Goal: Information Seeking & Learning: Learn about a topic

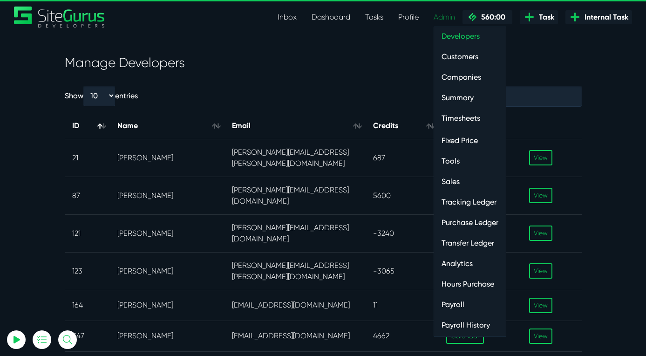
select select "0"
click at [454, 304] on link "Payroll" at bounding box center [470, 304] width 72 height 19
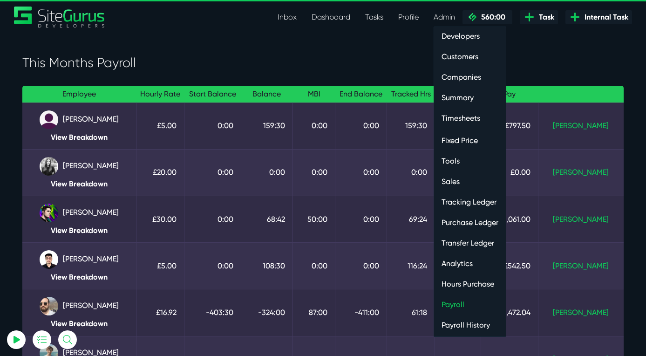
click at [443, 17] on link "Admin" at bounding box center [444, 17] width 36 height 19
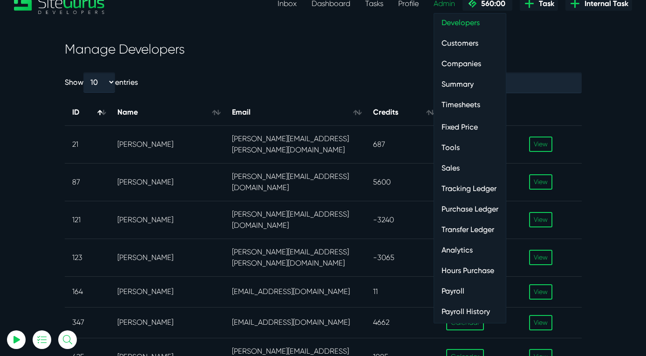
scroll to position [17, 0]
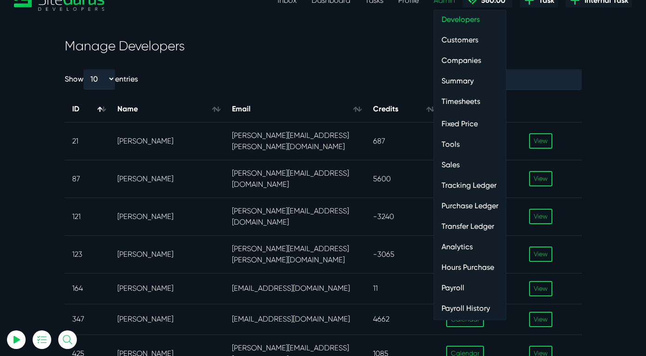
click at [459, 205] on link "Purchase Ledger" at bounding box center [470, 206] width 72 height 19
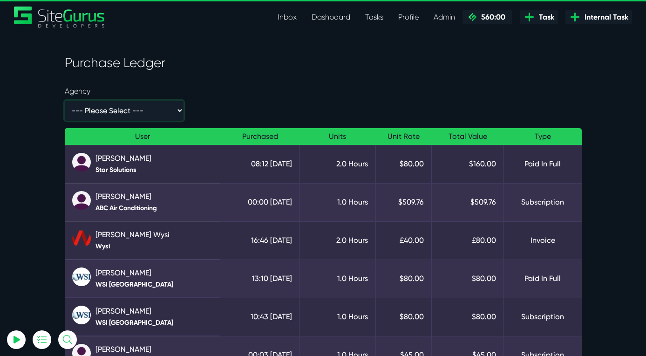
click at [139, 110] on select "--- Please Select --- - 1600 Systems Ltd 2140 Interactive 3 Daughters Consultin…" at bounding box center [124, 111] width 119 height 20
select select "/developer/admin/purchase-ledger?users=353,25,100,21,87,123,121,368&agency=39724"
click at [65, 101] on select "--- Please Select --- - 1600 Systems Ltd 2140 Interactive 3 Daughters Consultin…" at bounding box center [124, 111] width 119 height 20
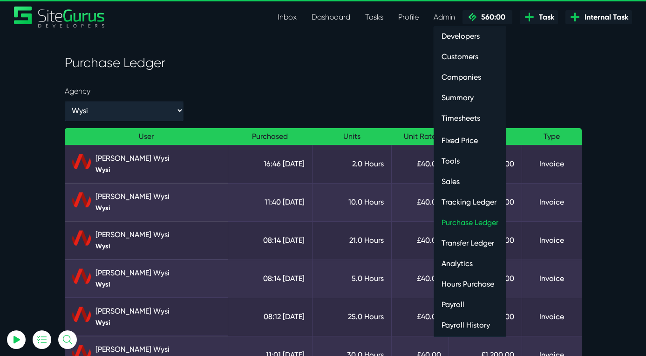
click at [460, 286] on link "Hours Purchase" at bounding box center [470, 284] width 72 height 19
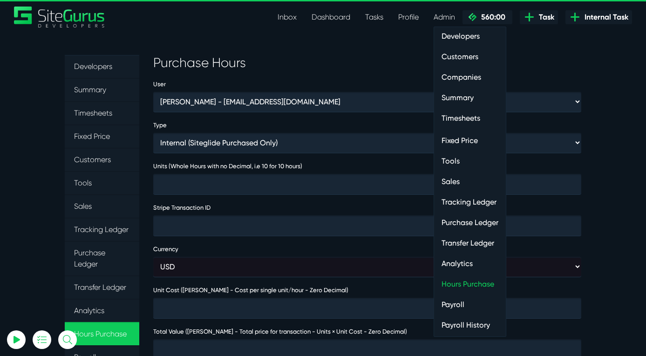
click at [454, 263] on link "Analytics" at bounding box center [470, 263] width 72 height 19
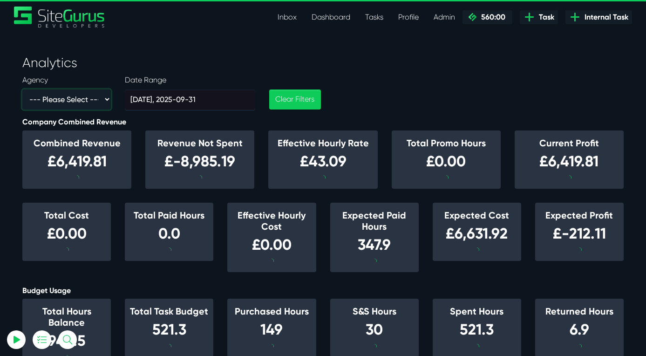
click at [72, 104] on select "--- Please Select --- - 1600 Systems Ltd 2140 Interactive 3 Daughters Consultin…" at bounding box center [66, 99] width 89 height 20
select select "39724"
click at [22, 89] on select "--- Please Select --- - 1600 Systems Ltd 2140 Interactive 3 Daughters Consultin…" at bounding box center [66, 99] width 89 height 20
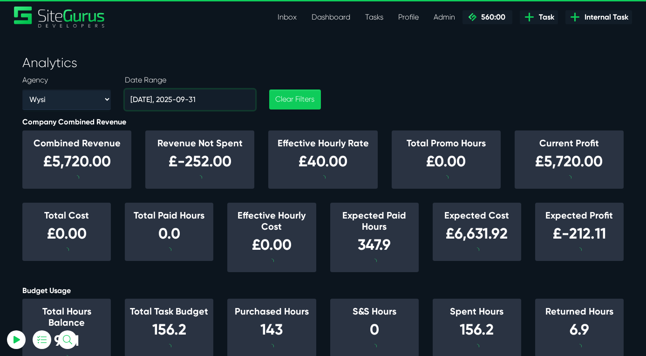
click at [186, 98] on input "2025-09-01, 2025-09-31" at bounding box center [190, 99] width 130 height 21
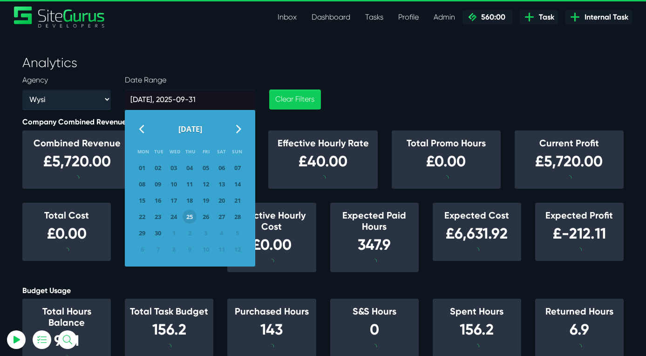
click at [141, 129] on icon at bounding box center [141, 128] width 5 height 15
click at [206, 168] on span "01" at bounding box center [206, 168] width 14 height 14
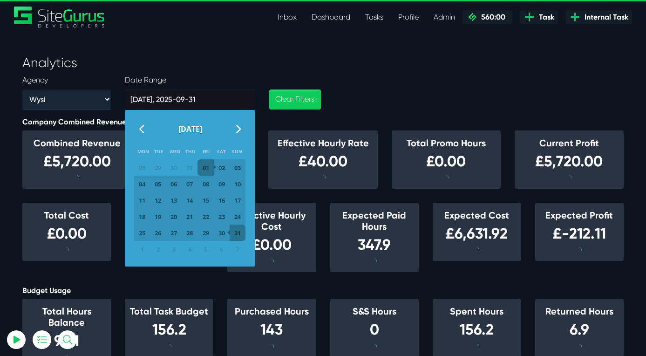
click at [237, 233] on span "31" at bounding box center [238, 233] width 14 height 14
type input "2025-08-01, 2025-08-31"
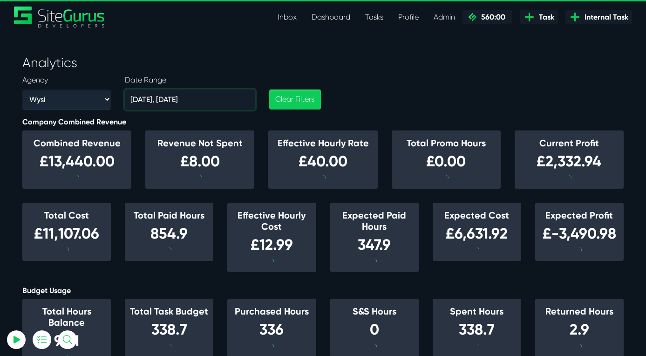
click at [160, 100] on input "2025-08-01, 2025-08-31" at bounding box center [190, 99] width 130 height 21
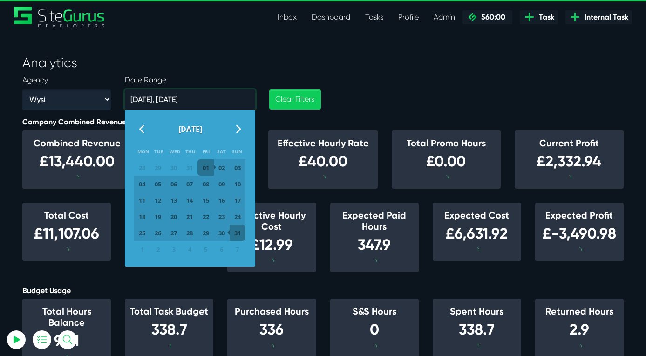
click at [234, 102] on input "2025-08-01, 2025-08-31" at bounding box center [190, 99] width 130 height 21
click at [385, 107] on div "Agency --- Please Select --- - 1600 Systems Ltd 2140 Interactive 3 Daughters Co…" at bounding box center [323, 96] width 616 height 43
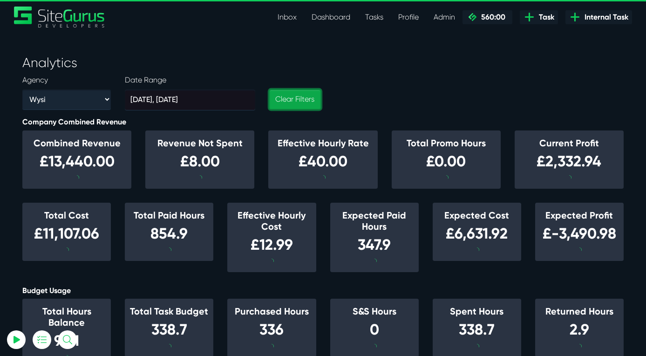
click at [297, 101] on button "Clear Filters" at bounding box center [294, 99] width 51 height 20
select select
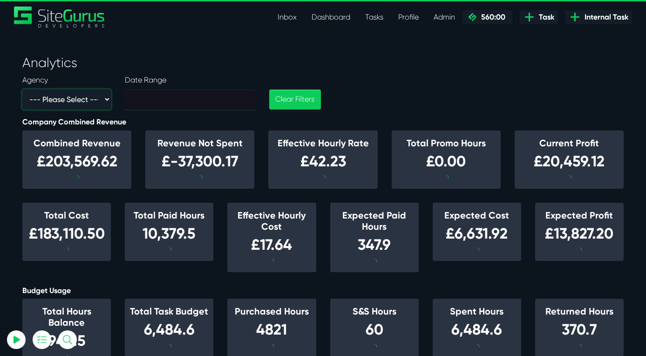
click at [85, 101] on select "--- Please Select --- - 1600 Systems Ltd 2140 Interactive 3 Daughters Consultin…" at bounding box center [66, 99] width 89 height 20
select select "39724"
click at [22, 89] on select "--- Please Select --- - 1600 Systems Ltd 2140 Interactive 3 Daughters Consultin…" at bounding box center [66, 99] width 89 height 20
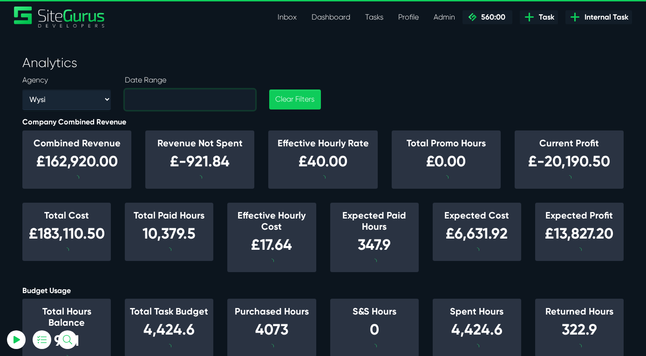
click at [152, 102] on input "text" at bounding box center [190, 99] width 130 height 21
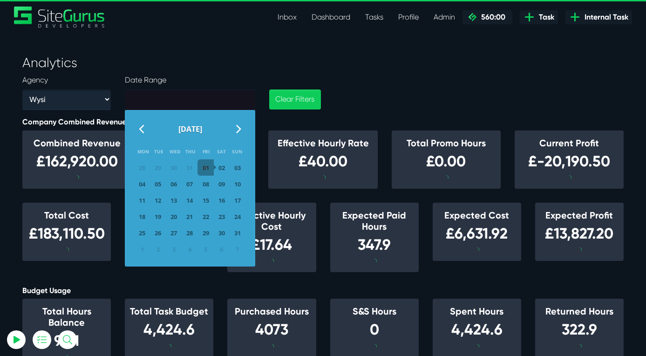
click at [203, 169] on span "01" at bounding box center [206, 168] width 14 height 14
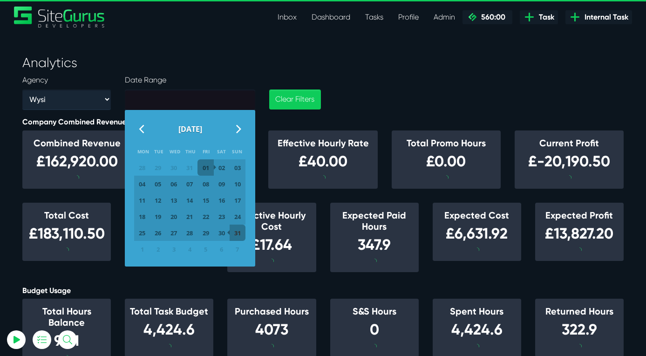
click at [239, 235] on span "31" at bounding box center [238, 233] width 14 height 14
type input "2025-08-01, 2025-08-31"
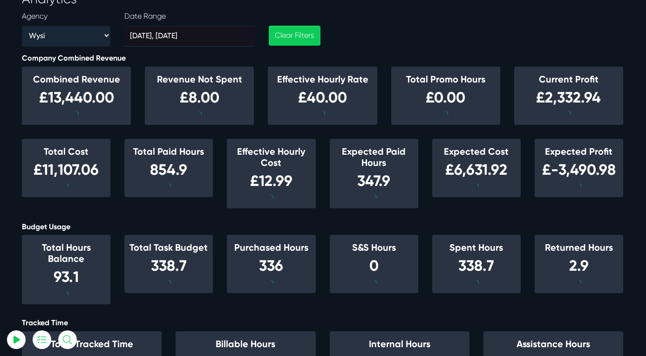
scroll to position [63, 1]
